Goal: Task Accomplishment & Management: Use online tool/utility

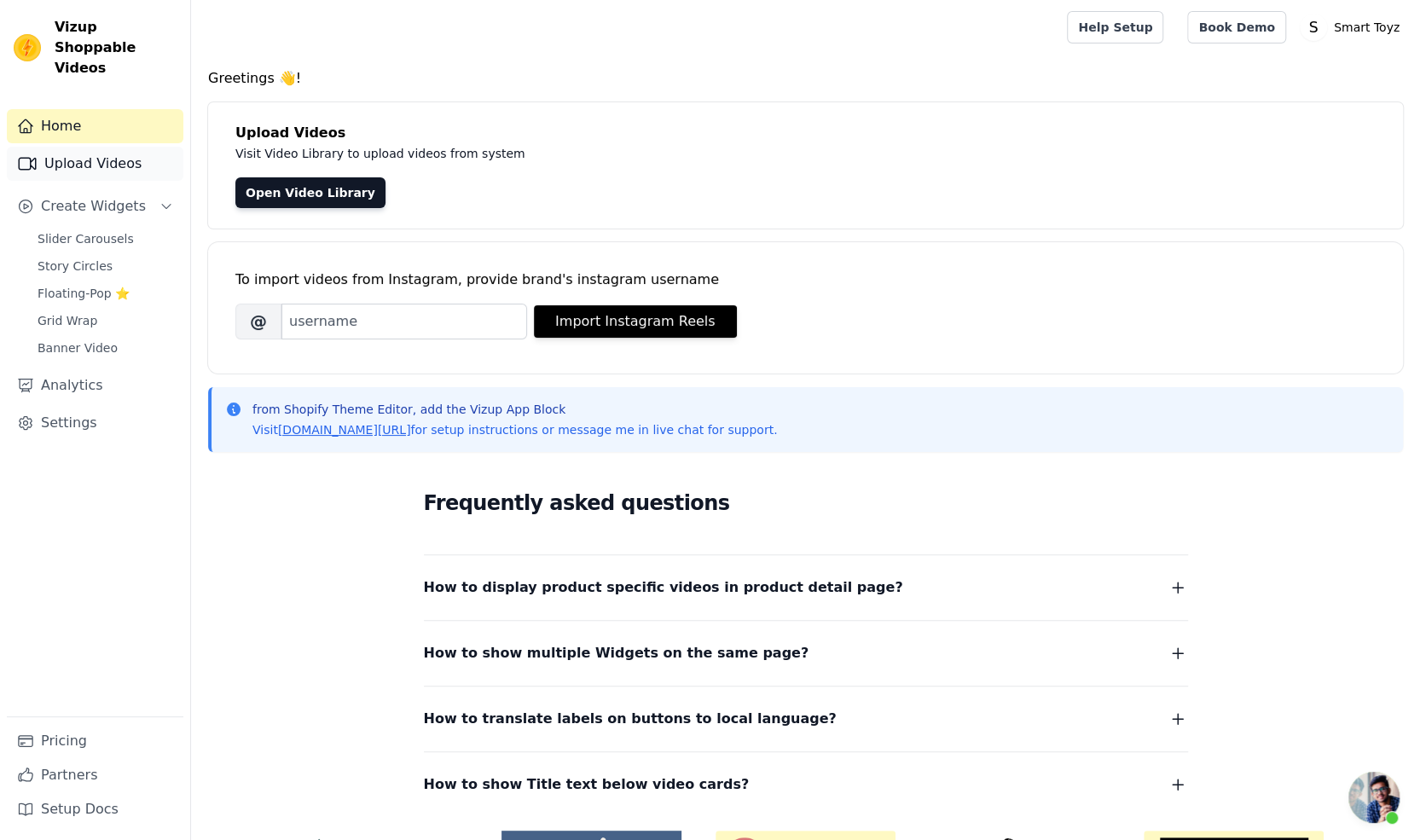
scroll to position [12, 0]
click at [86, 230] on span "Slider Carousels" at bounding box center [86, 239] width 96 height 17
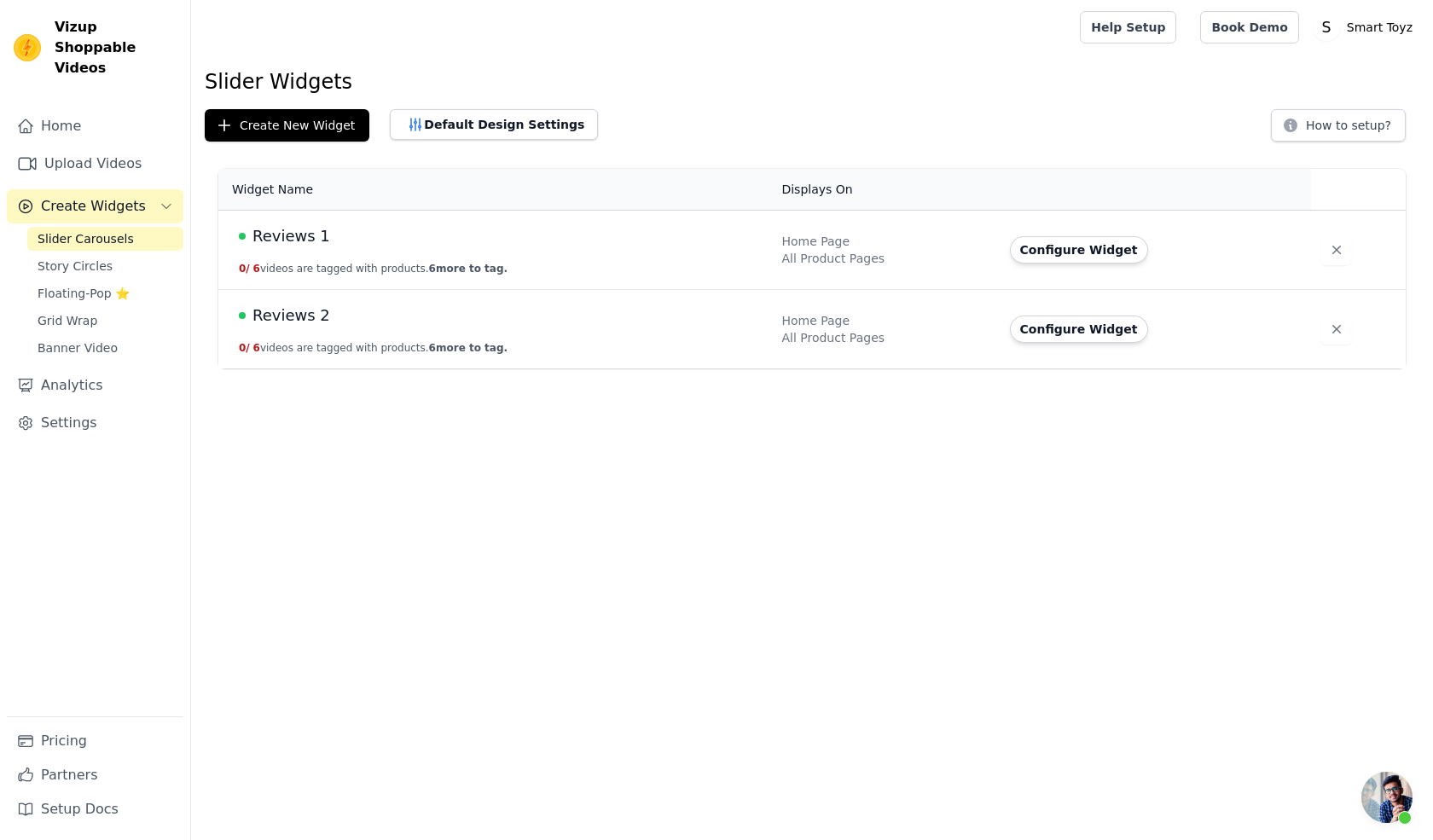
scroll to position [12, 0]
click at [301, 227] on span "Reviews 1" at bounding box center [291, 236] width 77 height 24
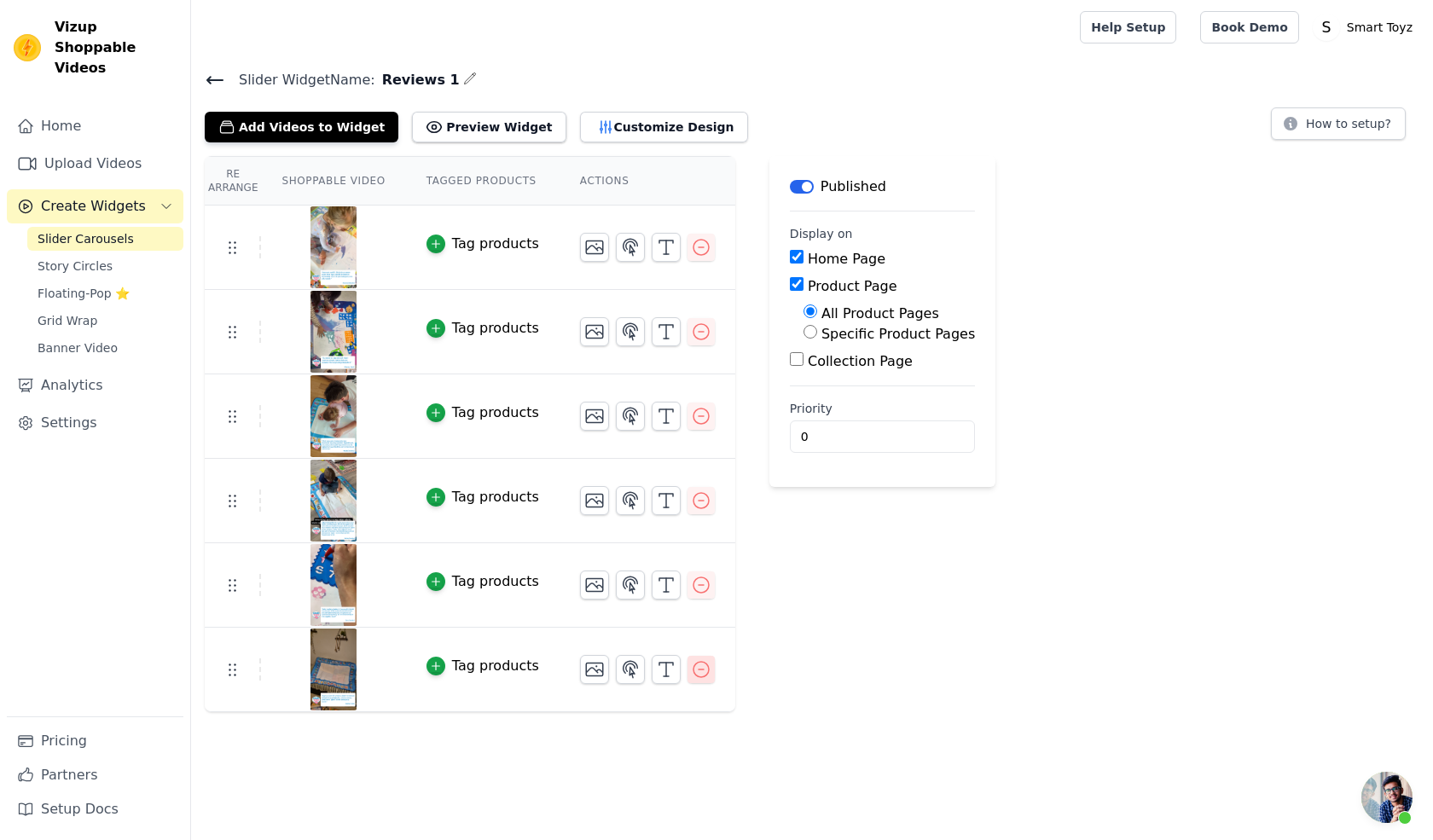
click at [691, 669] on icon "button" at bounding box center [701, 669] width 21 height 21
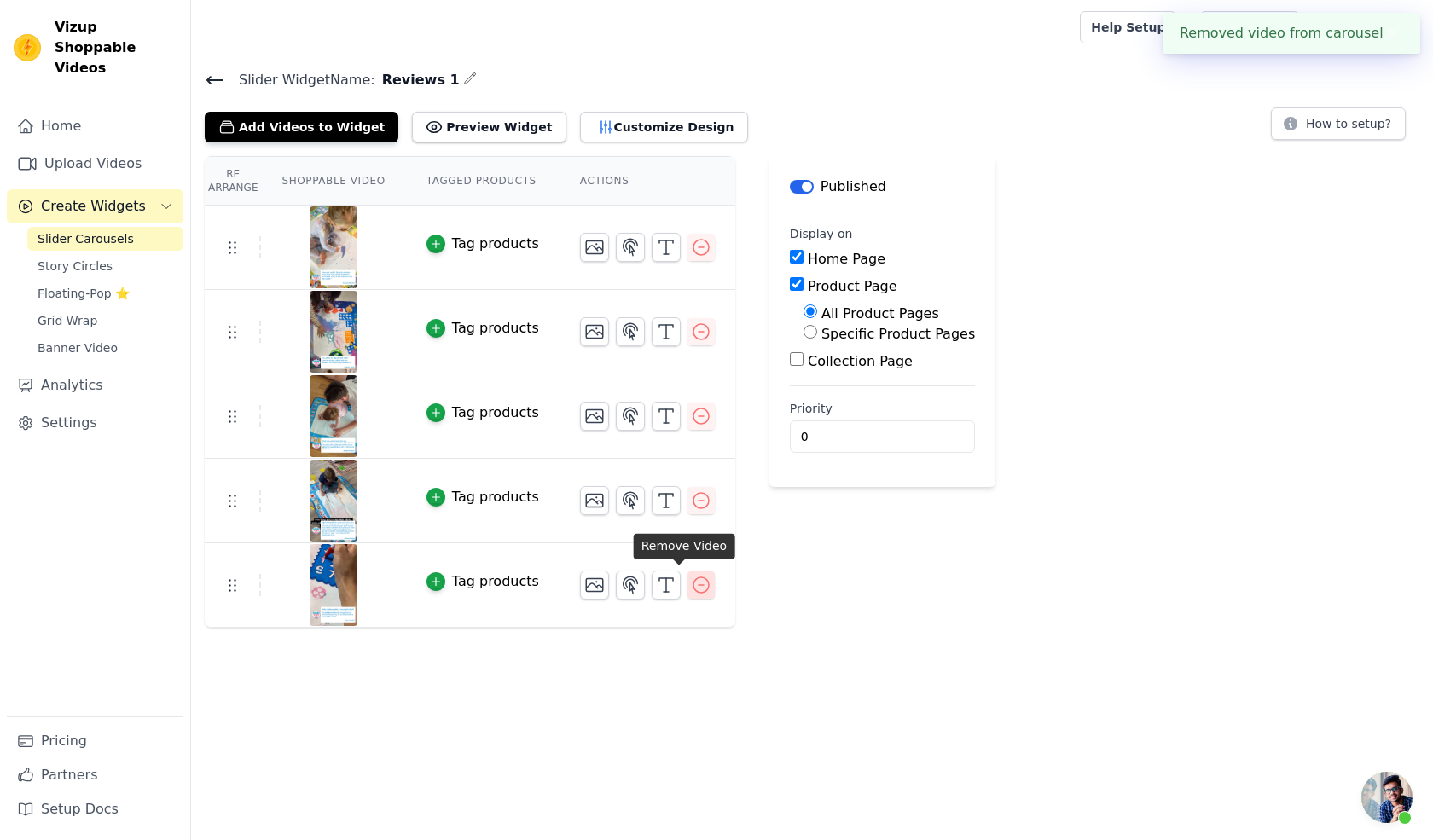
click at [691, 577] on icon "button" at bounding box center [701, 585] width 21 height 21
